Goal: Check status: Check status

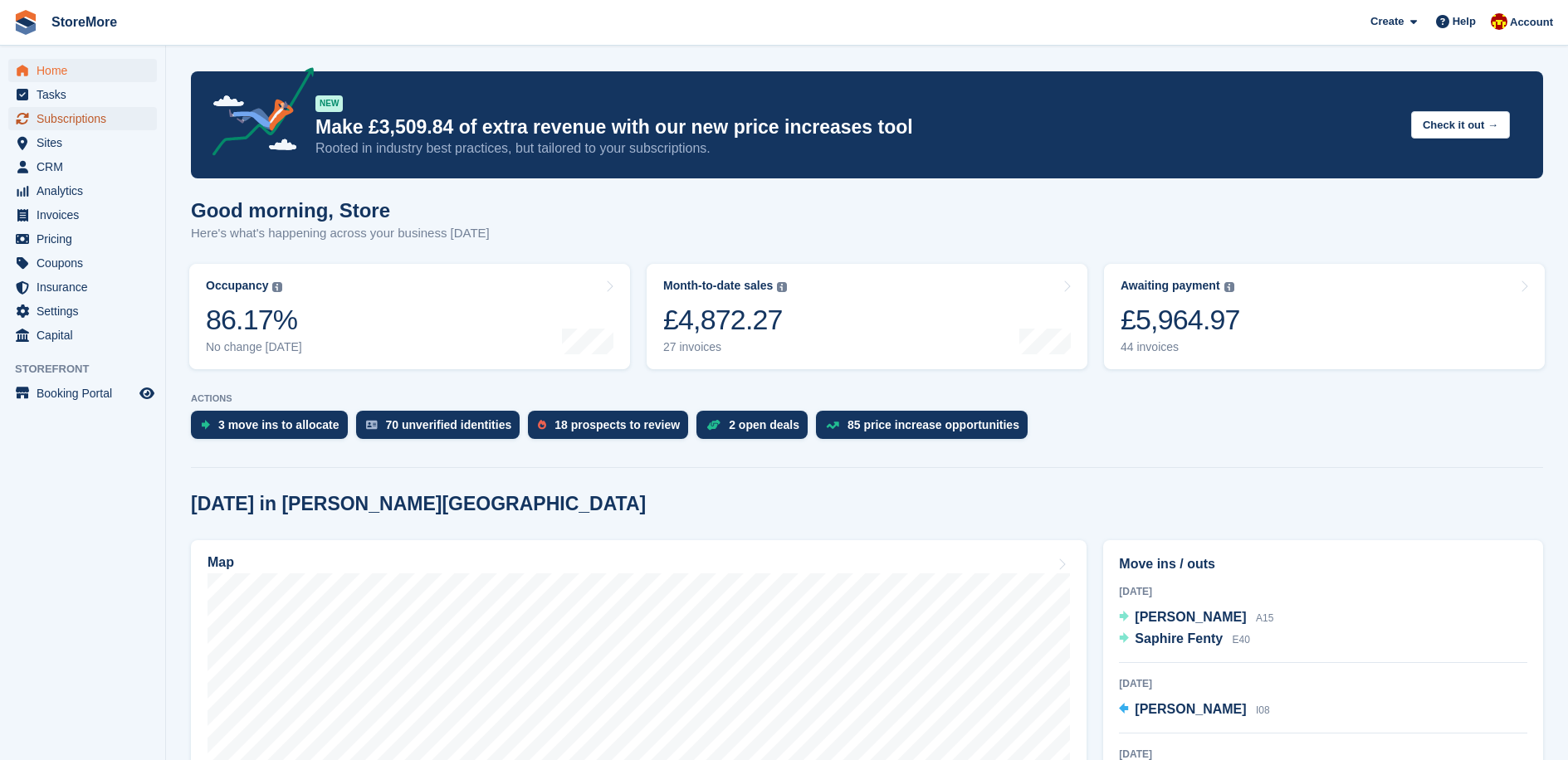
click at [44, 119] on span "Subscriptions" at bounding box center [86, 119] width 100 height 23
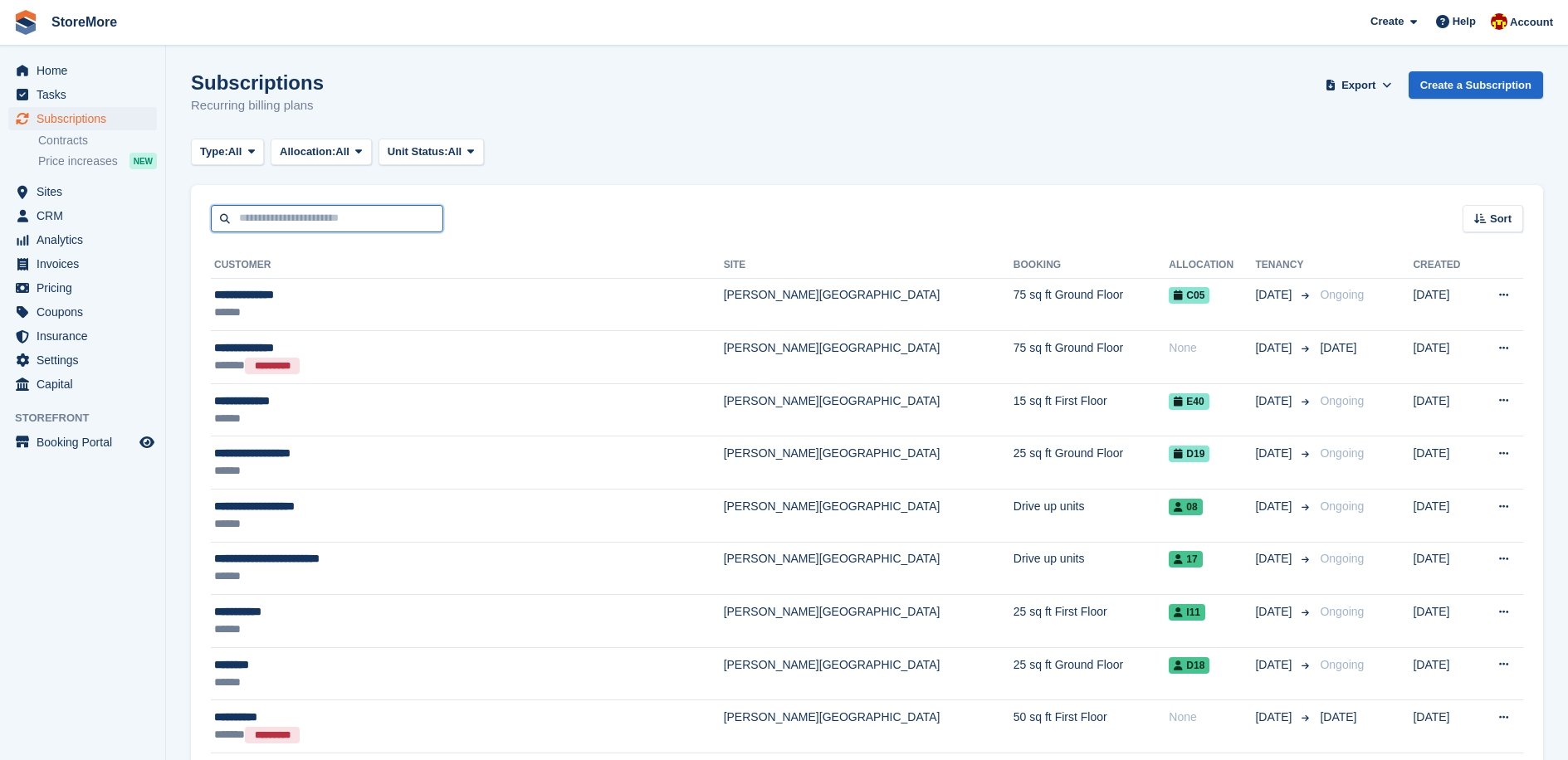
click at [329, 221] on input "text" at bounding box center [327, 218] width 232 height 27
type input "*****"
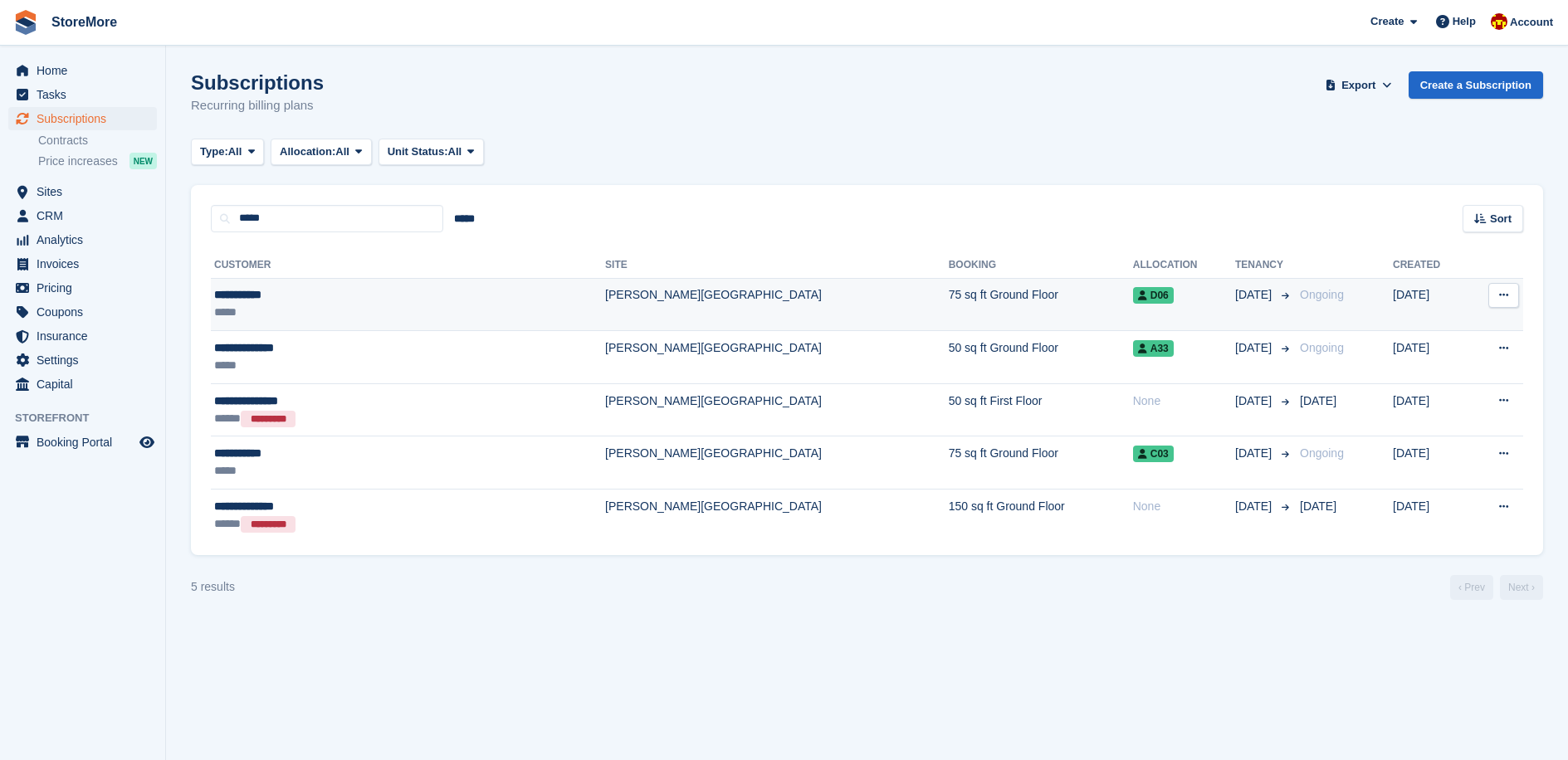
click at [314, 308] on div "*****" at bounding box center [337, 312] width 246 height 17
